Goal: Use online tool/utility: Utilize a website feature to perform a specific function

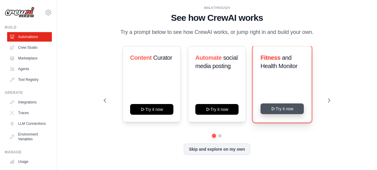
click at [291, 110] on button "Try it now" at bounding box center [282, 108] width 43 height 11
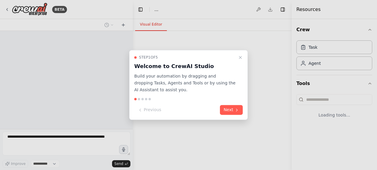
select select "****"
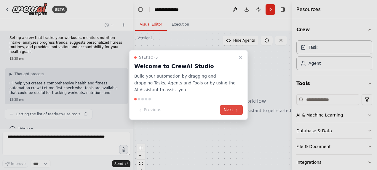
scroll to position [7, 0]
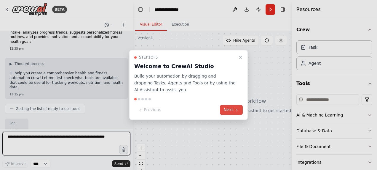
click at [231, 109] on button "Next" at bounding box center [231, 110] width 23 height 10
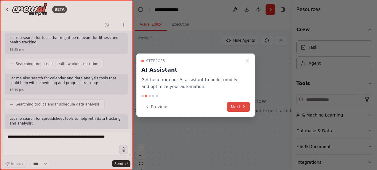
scroll to position [127, 0]
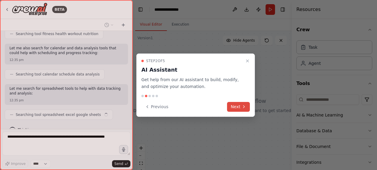
click at [239, 106] on button "Next" at bounding box center [238, 107] width 23 height 10
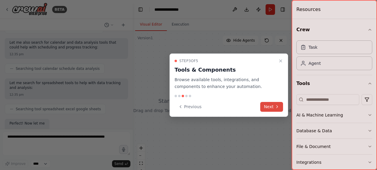
scroll to position [173, 0]
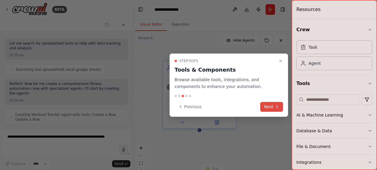
click at [271, 106] on button "Next" at bounding box center [271, 107] width 23 height 10
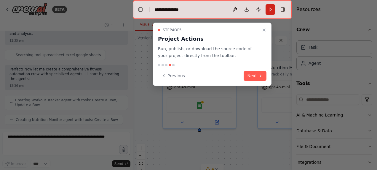
scroll to position [202, 0]
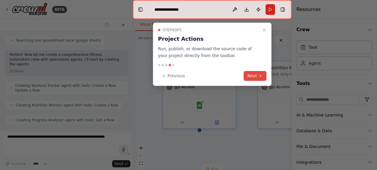
click at [253, 74] on button "Next" at bounding box center [255, 76] width 23 height 10
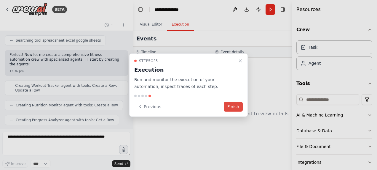
scroll to position [221, 0]
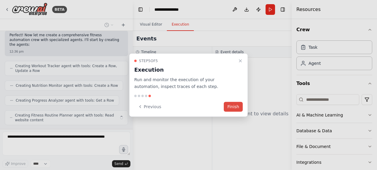
click at [234, 106] on button "Finish" at bounding box center [233, 106] width 19 height 10
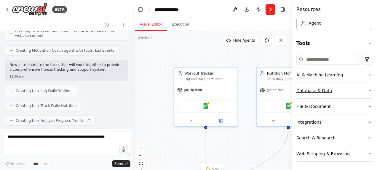
scroll to position [0, 0]
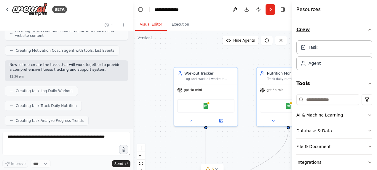
click at [368, 28] on icon "button" at bounding box center [370, 29] width 5 height 5
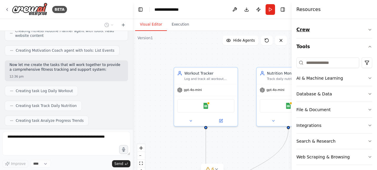
click at [368, 28] on icon "button" at bounding box center [370, 29] width 5 height 5
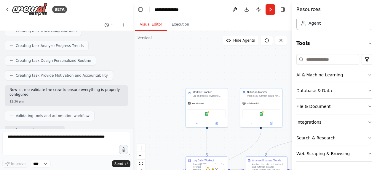
scroll to position [415, 0]
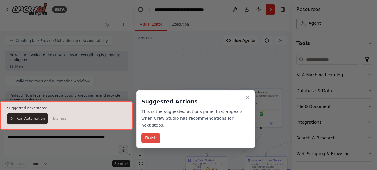
click at [149, 133] on button "Finish" at bounding box center [150, 138] width 19 height 10
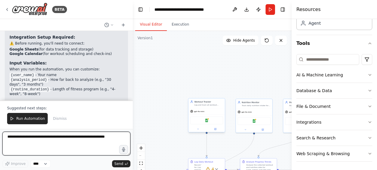
scroll to position [633, 0]
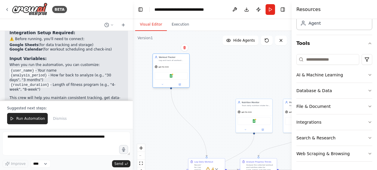
drag, startPoint x: 203, startPoint y: 111, endPoint x: 166, endPoint y: 66, distance: 57.9
click at [166, 66] on span "gpt-4o-mini" at bounding box center [164, 67] width 10 height 2
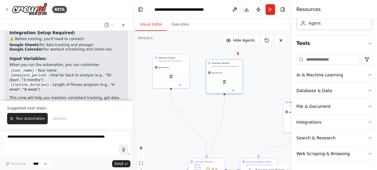
drag, startPoint x: 250, startPoint y: 112, endPoint x: 219, endPoint y: 74, distance: 49.3
click at [219, 74] on div "gpt-4o-mini" at bounding box center [215, 72] width 14 height 3
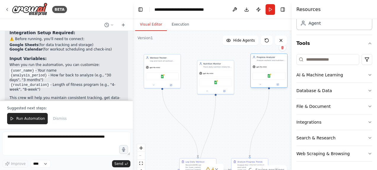
drag, startPoint x: 287, startPoint y: 109, endPoint x: 235, endPoint y: 141, distance: 61.1
click at [254, 66] on div "gpt-4o-mini" at bounding box center [269, 67] width 36 height 7
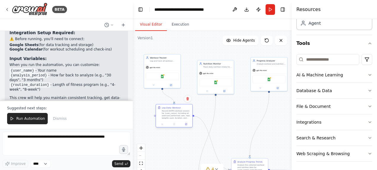
drag, startPoint x: 206, startPoint y: 162, endPoint x: 183, endPoint y: 107, distance: 59.0
click at [183, 107] on div "Log Daily Workout" at bounding box center [176, 107] width 29 height 3
drag, startPoint x: 254, startPoint y: 165, endPoint x: 261, endPoint y: 118, distance: 48.2
click at [261, 118] on div "Analyze the collected workout and nutrition data for {user_name} over the past …" at bounding box center [259, 122] width 29 height 9
click at [216, 168] on icon at bounding box center [216, 168] width 5 height 5
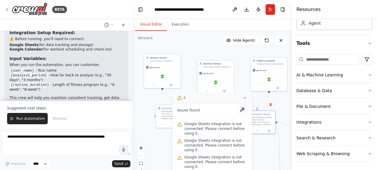
click at [271, 148] on div ".deletable-edge-delete-btn { width: 20px; height: 20px; border: 0px solid #ffff…" at bounding box center [212, 105] width 159 height 148
click at [289, 108] on div ".deletable-edge-delete-btn { width: 20px; height: 20px; border: 0px solid #ffff…" at bounding box center [212, 105] width 159 height 148
click at [244, 96] on icon at bounding box center [244, 97] width 5 height 5
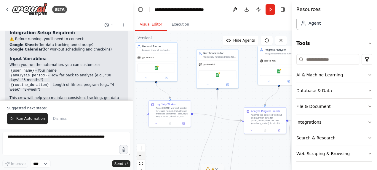
click at [141, 154] on button "zoom out" at bounding box center [141, 155] width 8 height 8
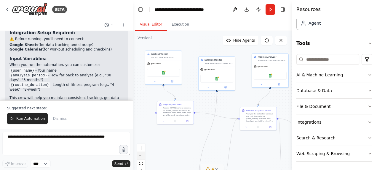
click at [141, 154] on div "React Flow controls" at bounding box center [141, 159] width 8 height 31
click at [140, 155] on div "React Flow controls" at bounding box center [141, 159] width 8 height 31
click at [25, 119] on span "Run Automation" at bounding box center [30, 118] width 29 height 5
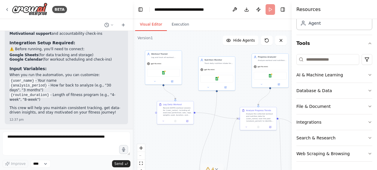
scroll to position [605, 0]
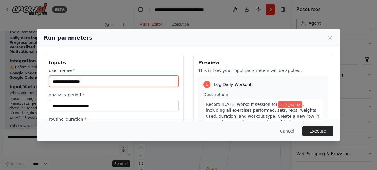
click at [136, 80] on input "user_name *" at bounding box center [114, 81] width 130 height 11
type input "*****"
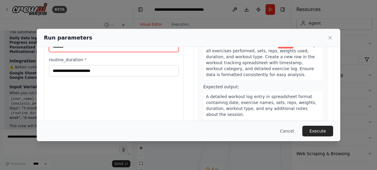
scroll to position [30, 0]
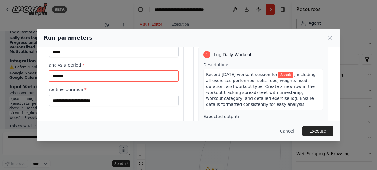
type input "*******"
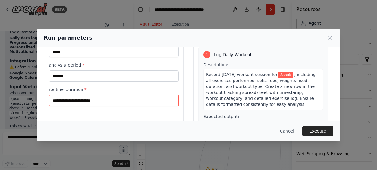
click at [129, 99] on input "routine_duration *" at bounding box center [114, 100] width 130 height 11
type input "*"
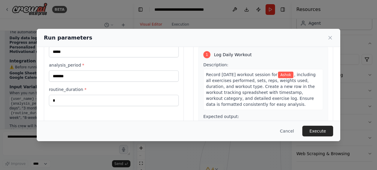
click at [172, 119] on div "Inputs user_name * ***** analysis_period * ******* routine_duration * *" at bounding box center [114, 94] width 140 height 140
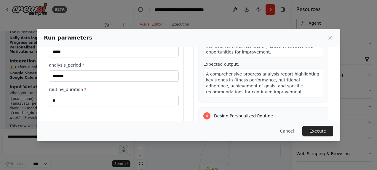
scroll to position [291, 0]
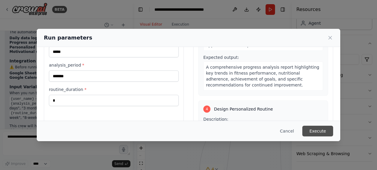
click at [317, 129] on button "Execute" at bounding box center [317, 130] width 31 height 11
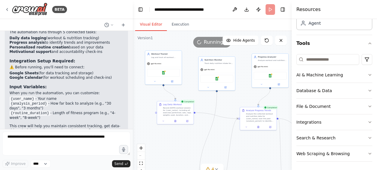
drag, startPoint x: 209, startPoint y: 167, endPoint x: 209, endPoint y: 152, distance: 15.7
click at [209, 152] on div "Version 1 Show Tools Hide Agents .deletable-edge-delete-btn { width: 20px; heig…" at bounding box center [212, 105] width 159 height 148
drag, startPoint x: 214, startPoint y: 168, endPoint x: 215, endPoint y: 143, distance: 25.2
click at [215, 144] on div "Version 1 Show Tools Hide Agents .deletable-edge-delete-btn { width: 20px; heig…" at bounding box center [212, 105] width 159 height 148
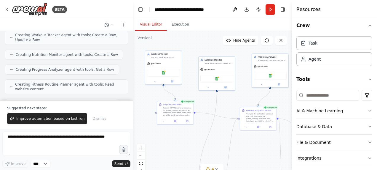
scroll to position [0, 0]
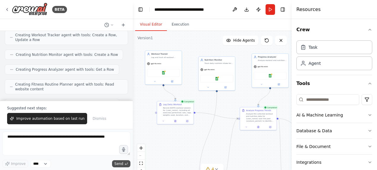
click at [116, 162] on span "Send" at bounding box center [118, 163] width 9 height 5
click at [119, 161] on span "Send" at bounding box center [118, 163] width 9 height 5
click at [270, 9] on button "Run" at bounding box center [270, 9] width 9 height 11
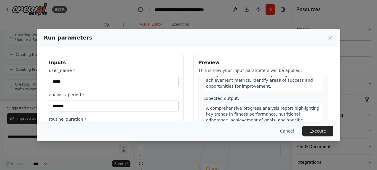
scroll to position [281, 0]
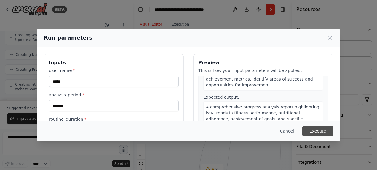
click at [316, 130] on button "Execute" at bounding box center [317, 130] width 31 height 11
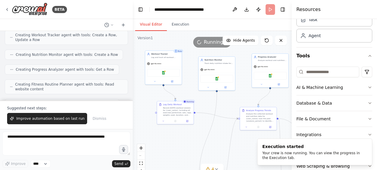
scroll to position [40, 0]
